Goal: Navigation & Orientation: Find specific page/section

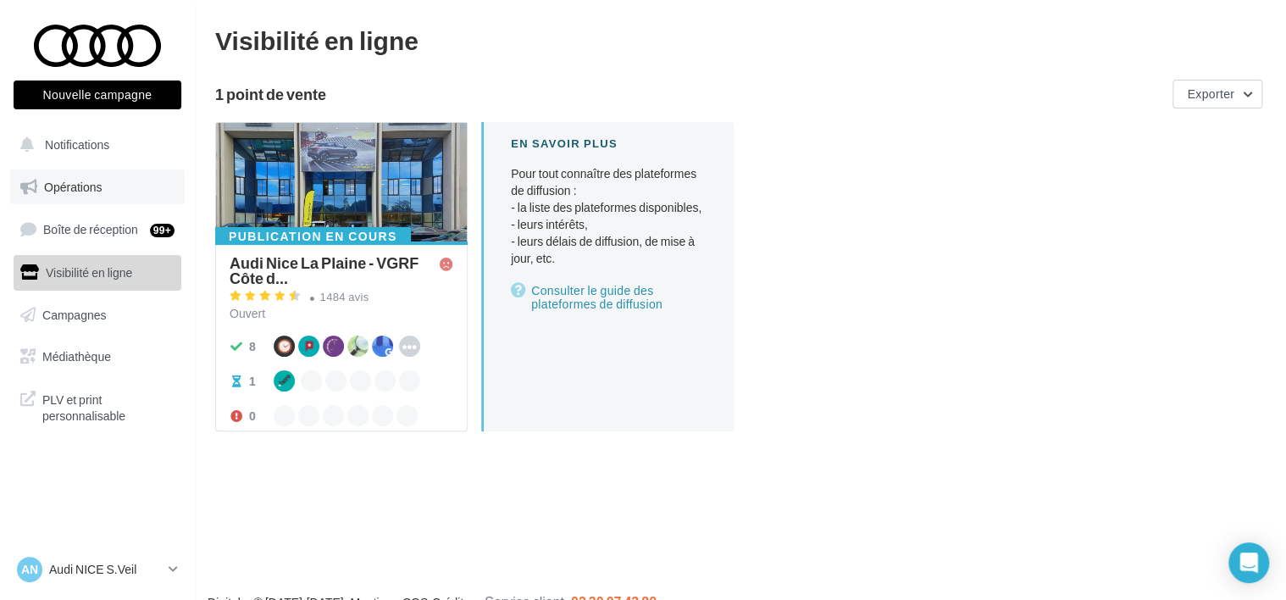
click at [75, 181] on span "Opérations" at bounding box center [73, 187] width 58 height 14
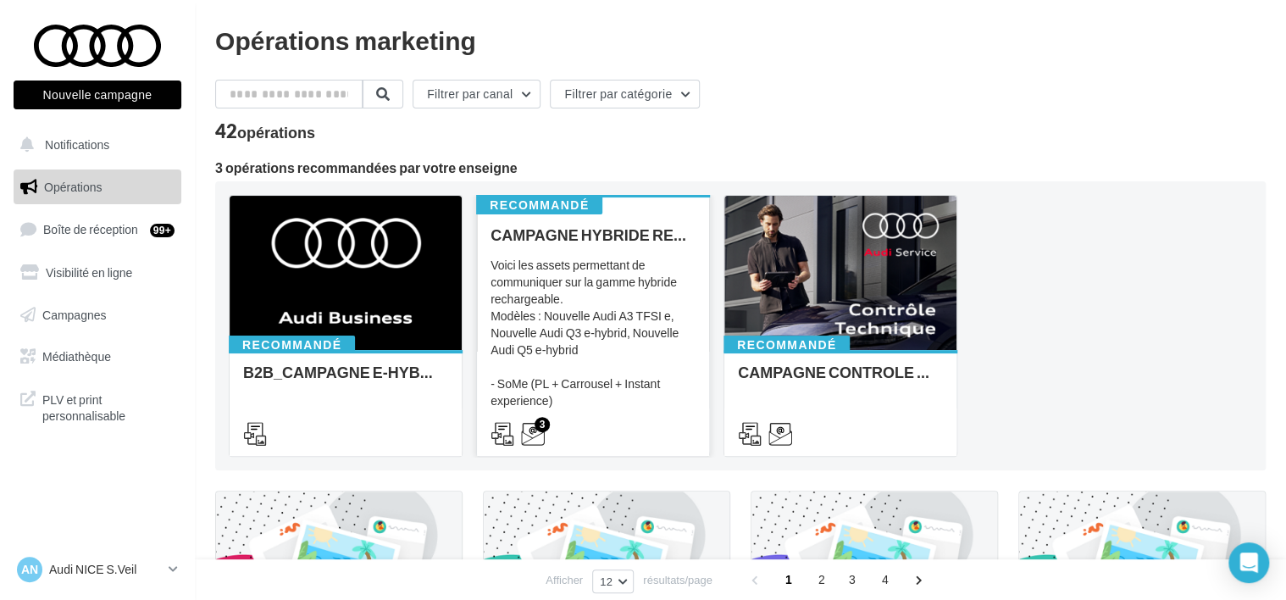
click at [539, 317] on div "Voici les assets permettant de communiquer sur la gamme hybride rechargeable. M…" at bounding box center [592, 341] width 205 height 169
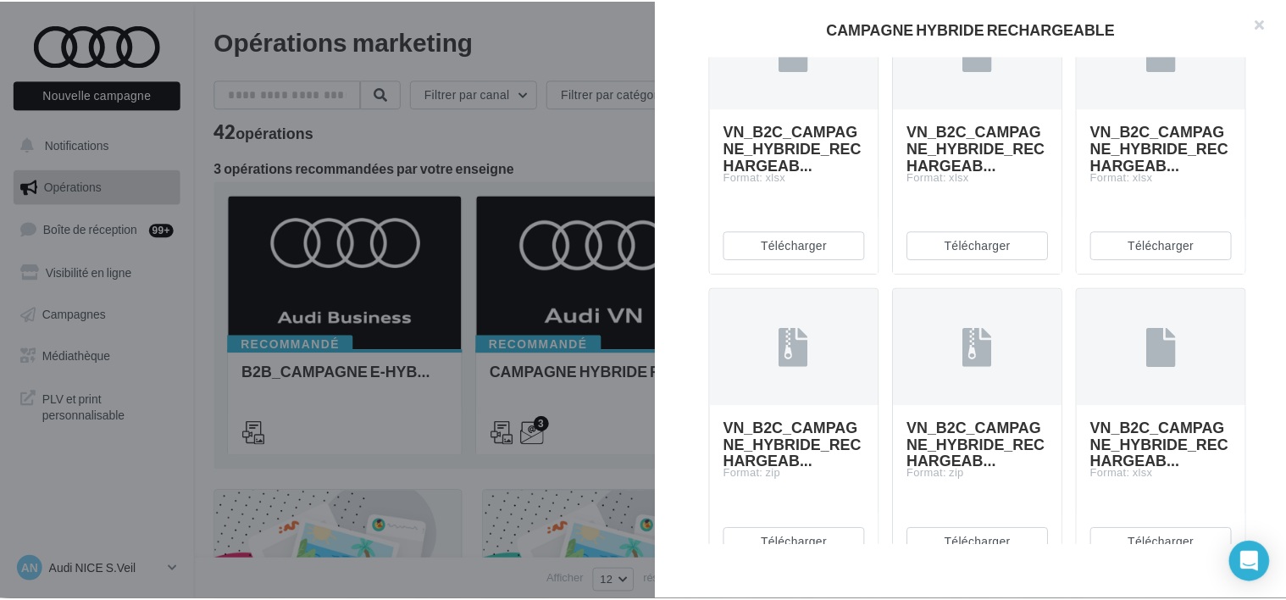
scroll to position [1948, 0]
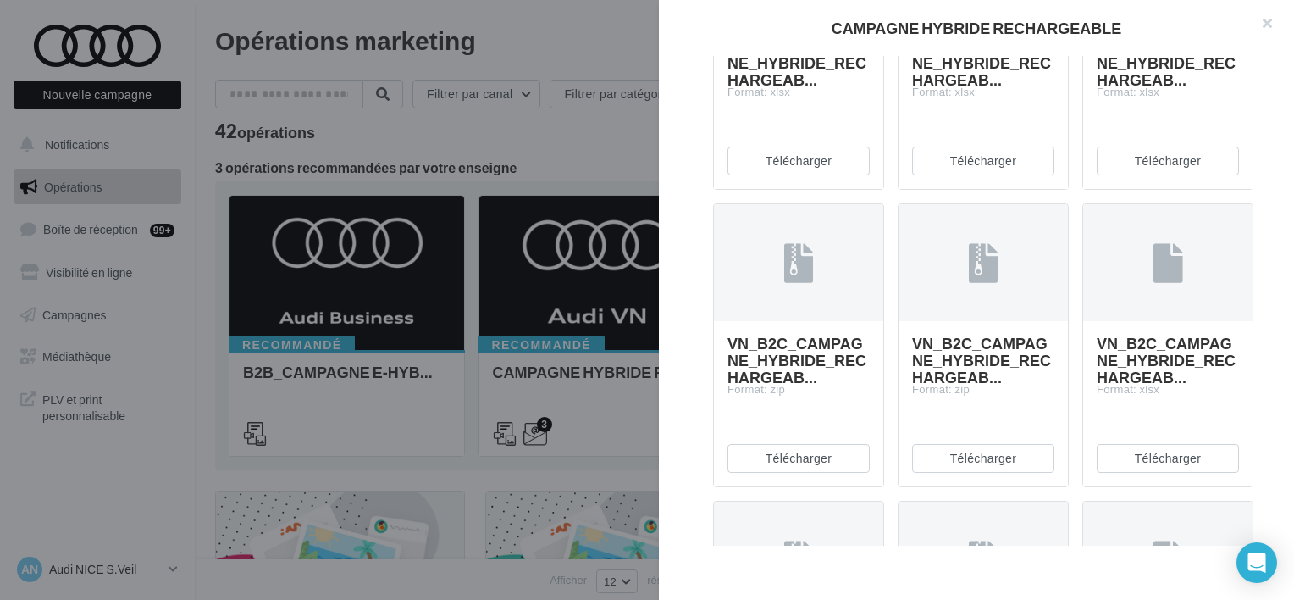
click at [557, 145] on div at bounding box center [647, 300] width 1294 height 600
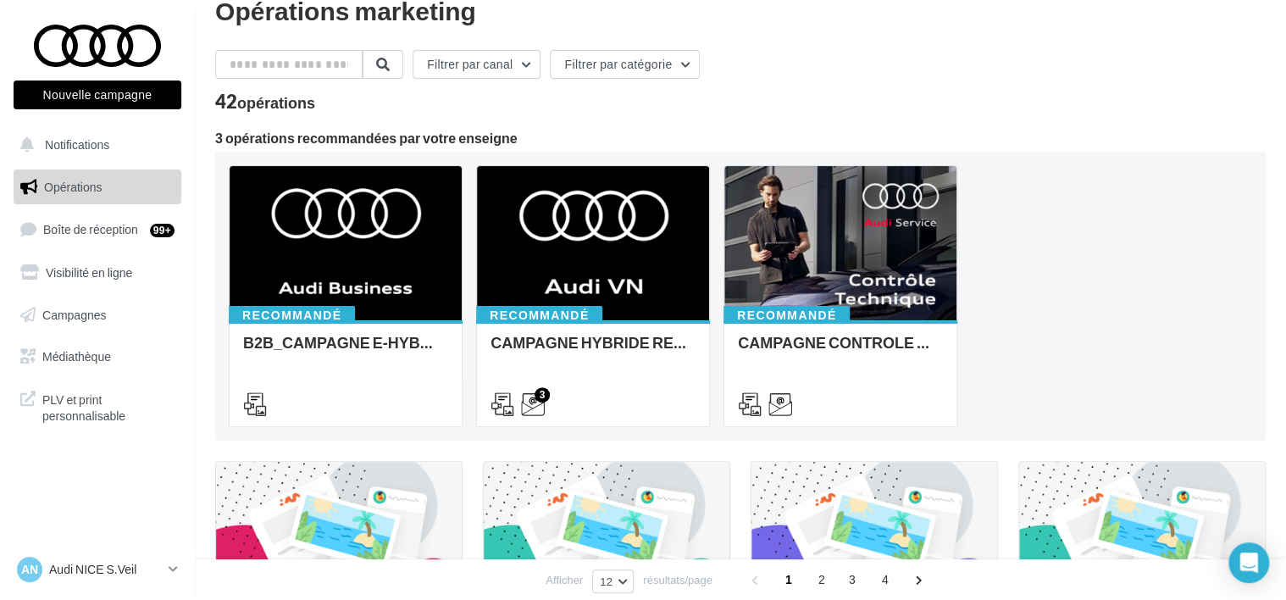
scroll to position [0, 0]
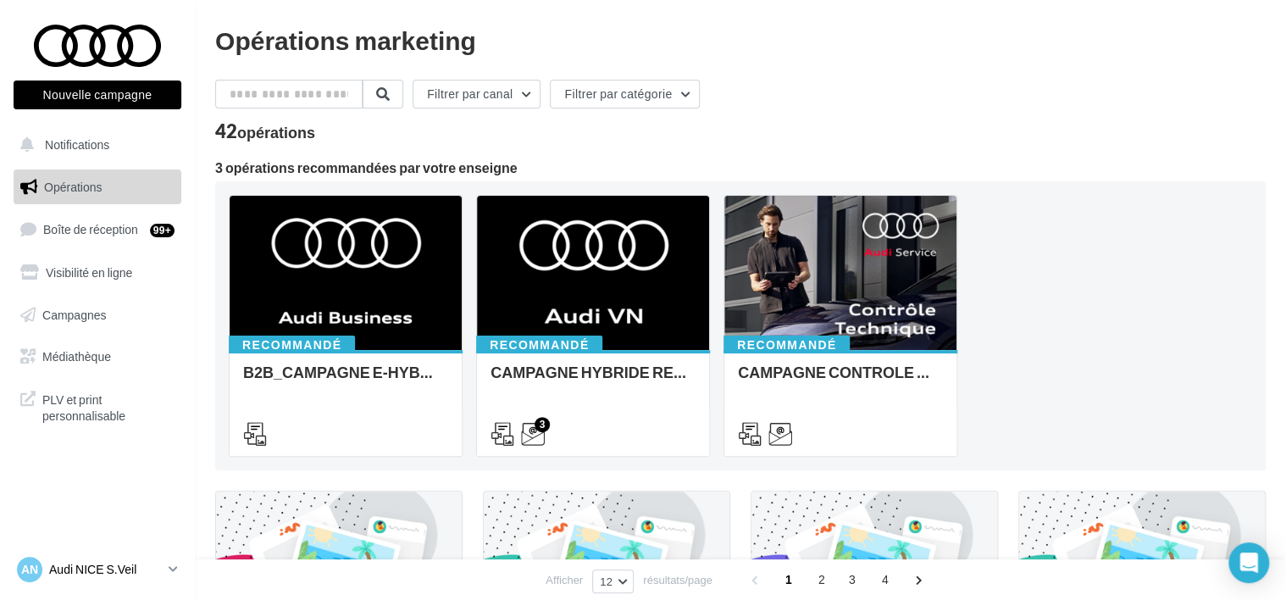
click at [102, 573] on p "Audi NICE S.Veil" at bounding box center [105, 569] width 113 height 17
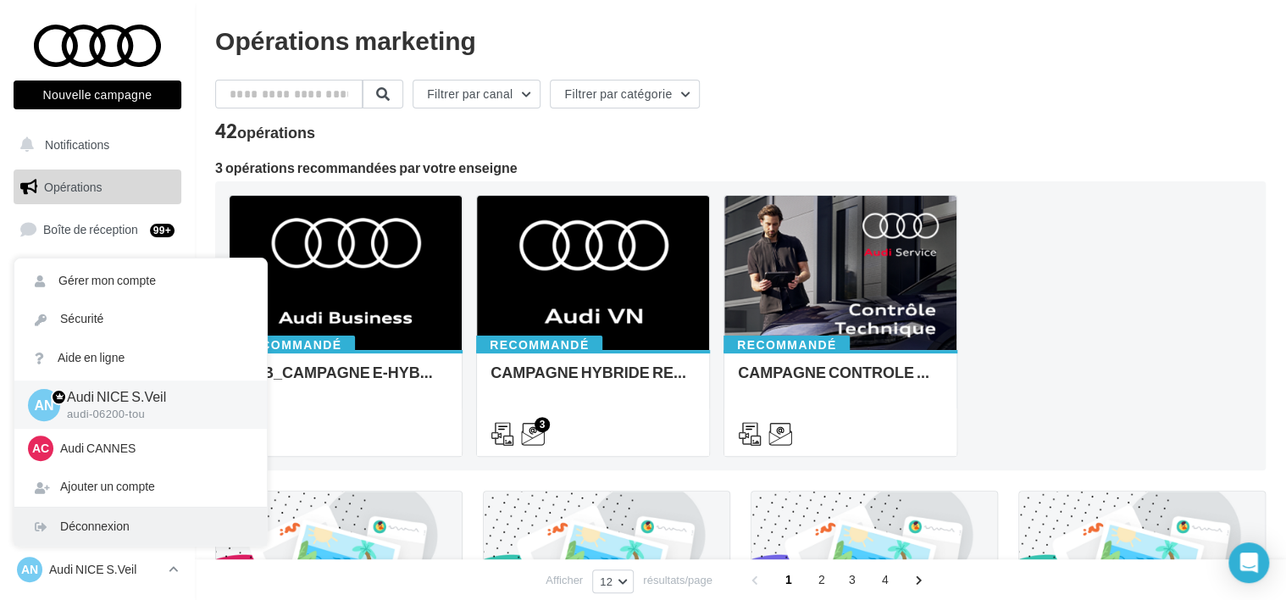
click at [95, 528] on div "Déconnexion" at bounding box center [140, 526] width 252 height 38
